Goal: Task Accomplishment & Management: Manage account settings

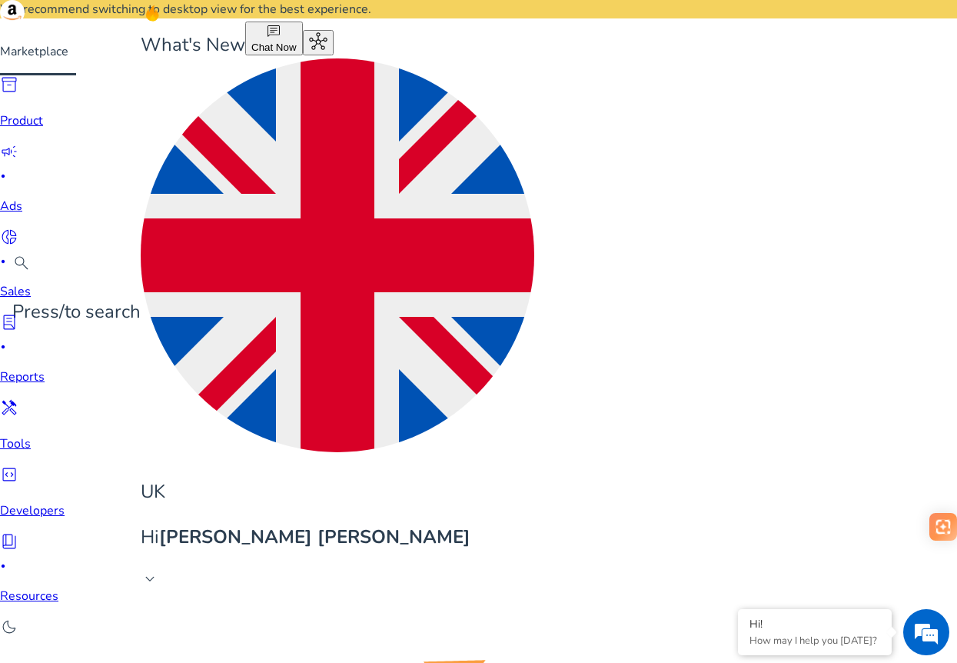
click at [25, 25] on img at bounding box center [12, 12] width 25 height 25
click at [18, 229] on span "donut_small" at bounding box center [9, 237] width 18 height 18
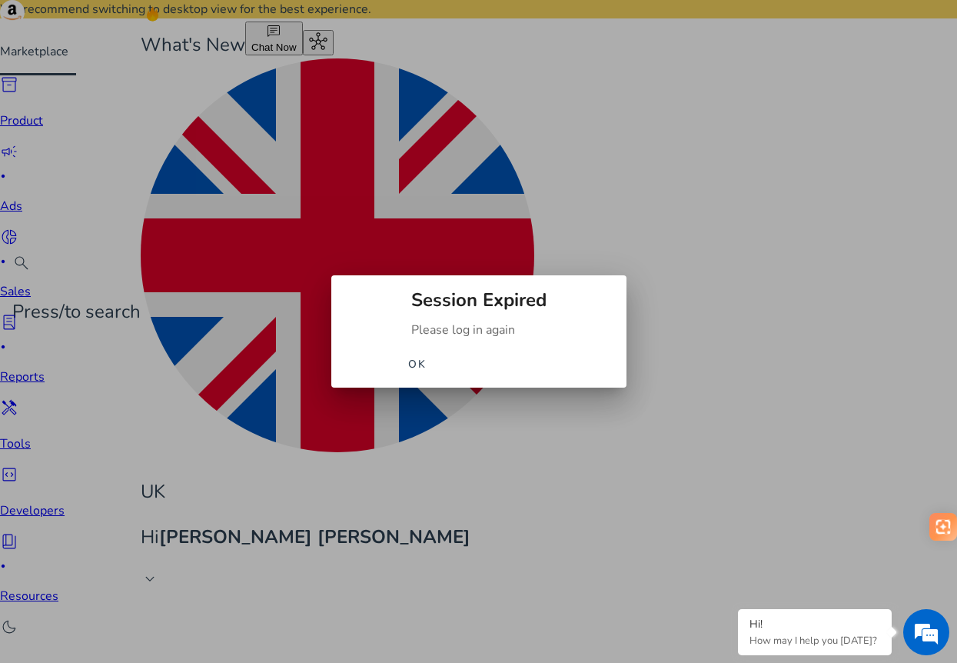
click at [426, 369] on span "OK" at bounding box center [417, 364] width 18 height 16
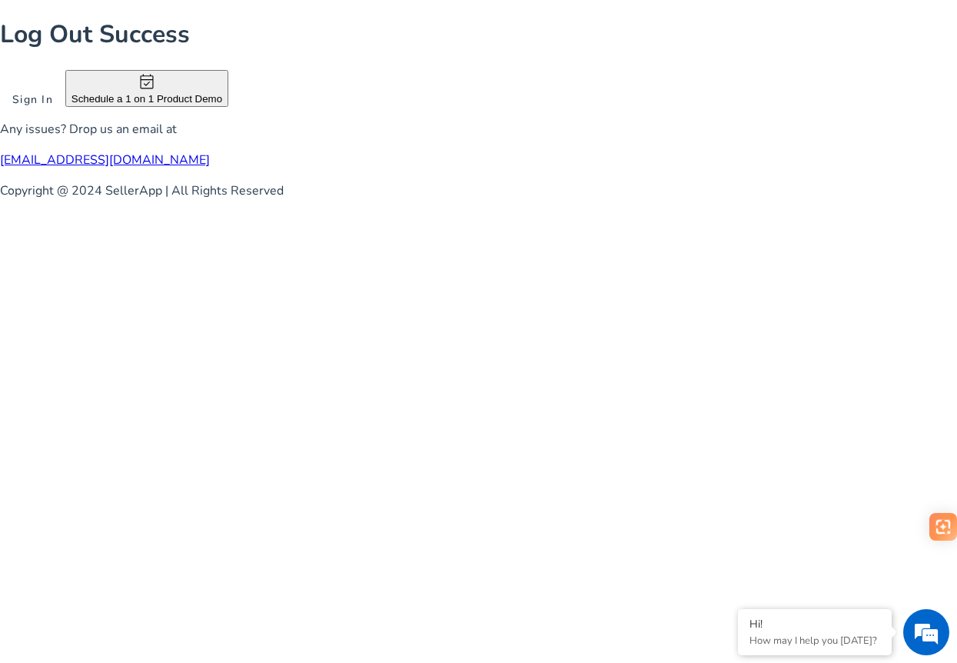
click at [53, 108] on span "Sign In" at bounding box center [32, 99] width 41 height 16
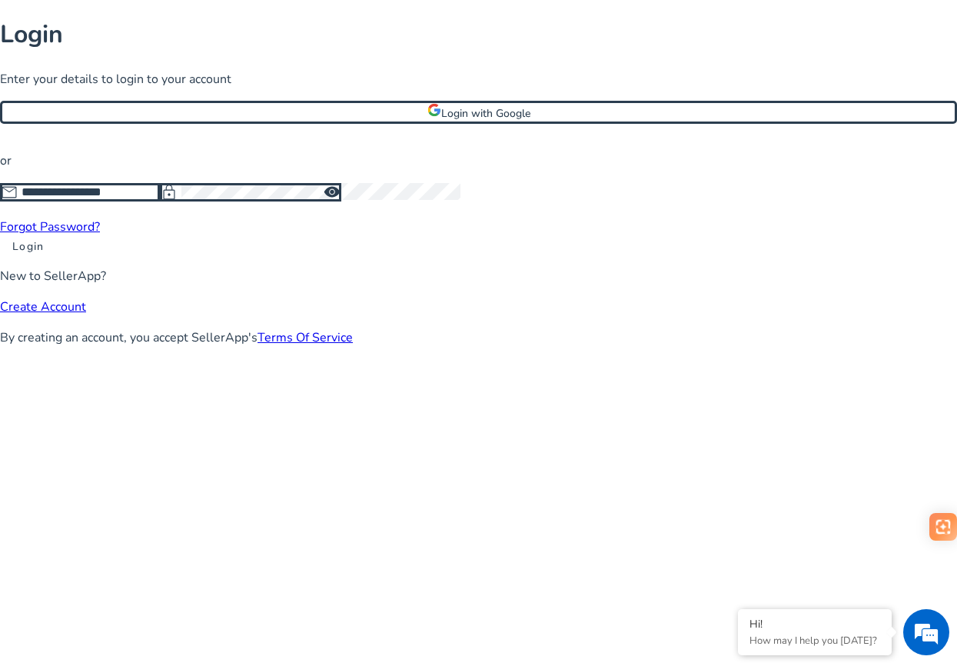
click at [56, 264] on span at bounding box center [28, 246] width 56 height 37
